Goal: Task Accomplishment & Management: Use online tool/utility

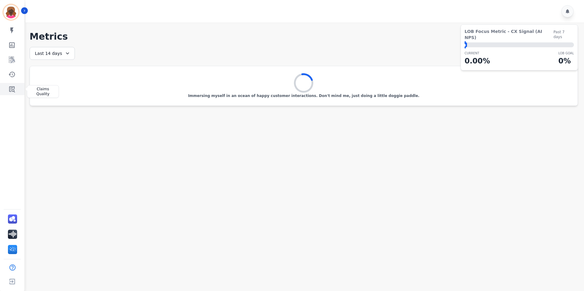
click at [16, 88] on link "Sidebar" at bounding box center [13, 89] width 24 height 12
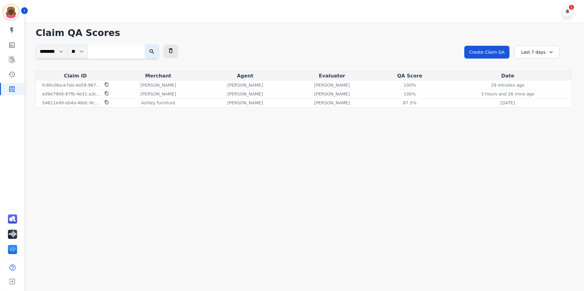
click at [561, 16] on div "1" at bounding box center [305, 11] width 560 height 23
click at [569, 12] on icon at bounding box center [567, 11] width 5 height 5
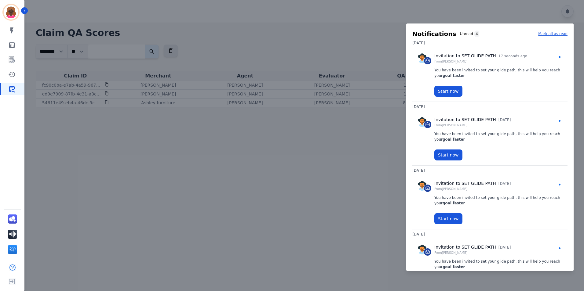
click at [360, 28] on div at bounding box center [292, 145] width 584 height 291
